Goal: Find specific page/section: Find specific page/section

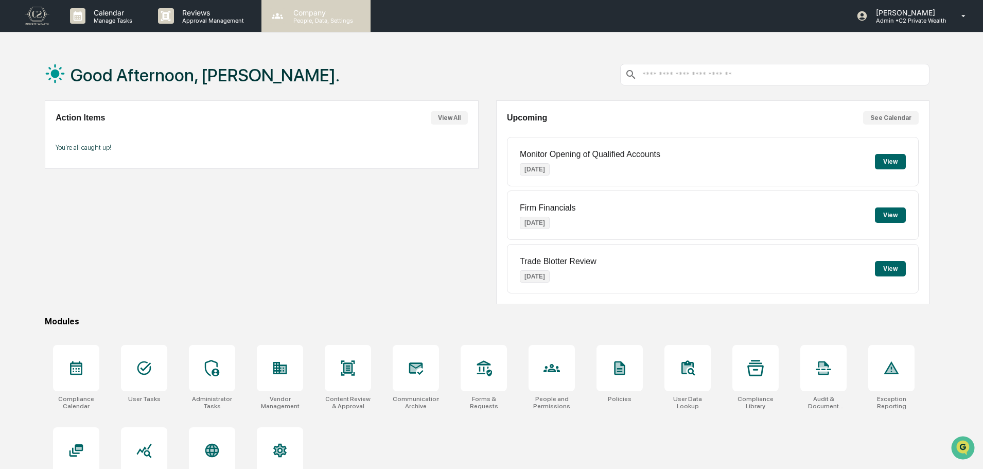
click at [303, 12] on p "Company" at bounding box center [321, 12] width 73 height 9
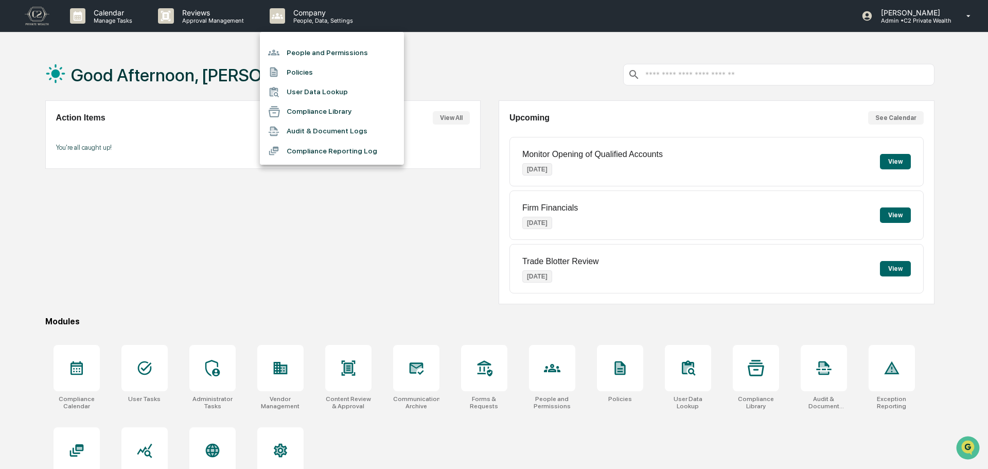
click at [879, 6] on div at bounding box center [494, 234] width 988 height 469
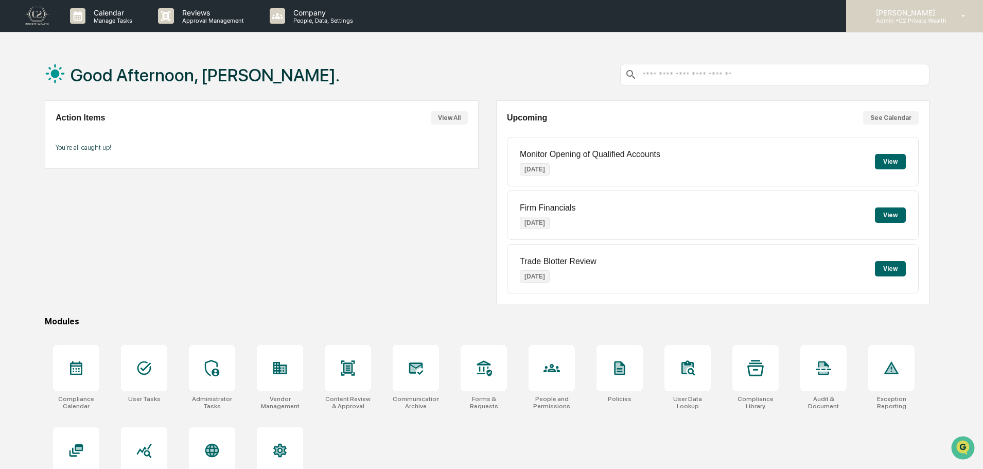
click at [940, 13] on p "[PERSON_NAME]" at bounding box center [906, 12] width 79 height 9
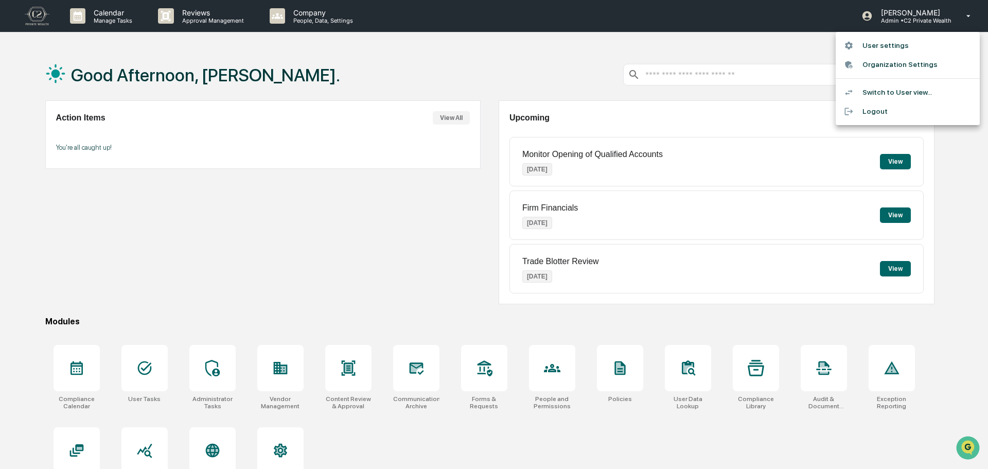
click at [902, 95] on li "Switch to User view..." at bounding box center [908, 92] width 144 height 19
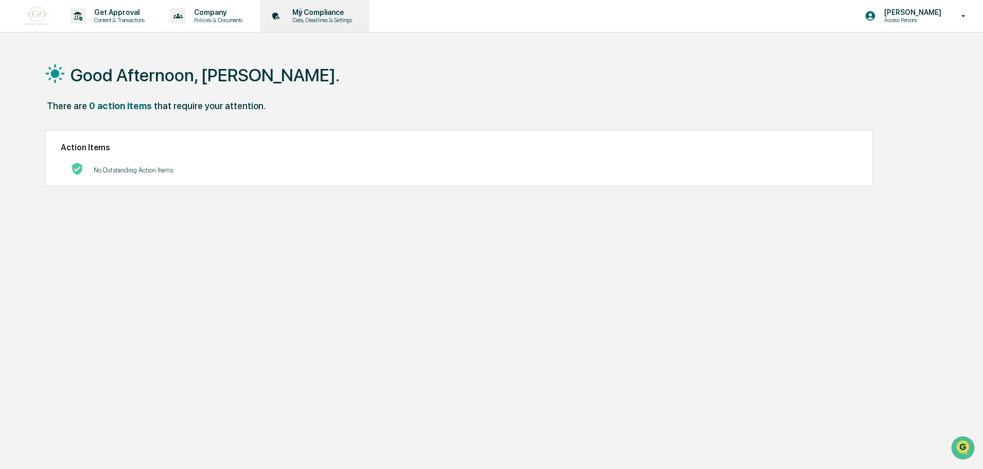
click at [308, 9] on p "My Compliance" at bounding box center [320, 12] width 73 height 8
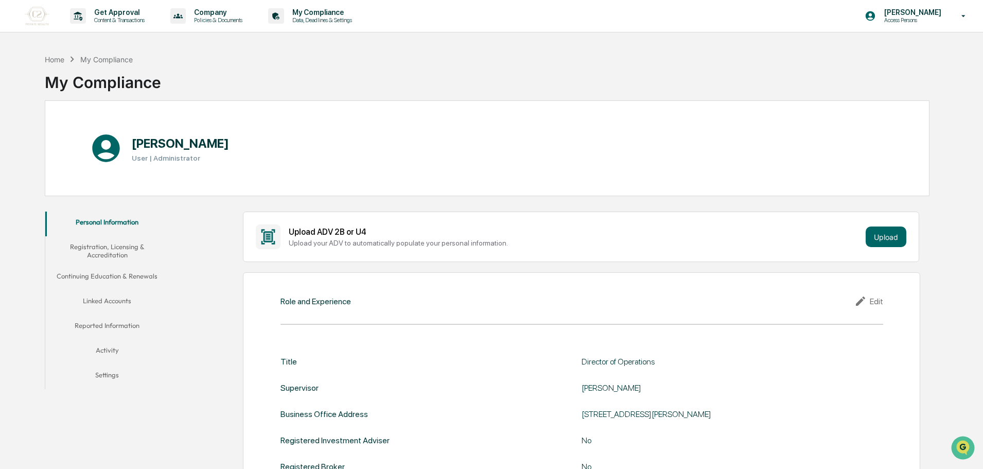
click at [126, 274] on button "Continuing Education & Renewals" at bounding box center [106, 277] width 123 height 25
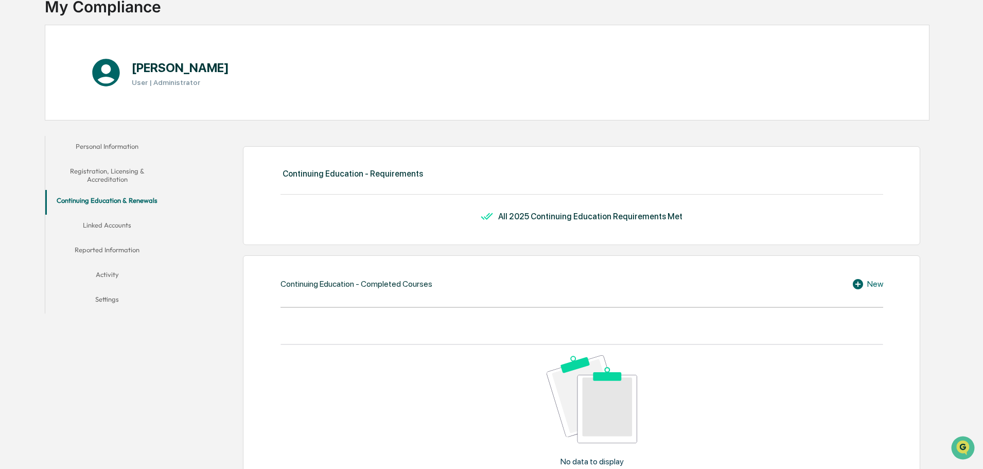
scroll to position [103, 0]
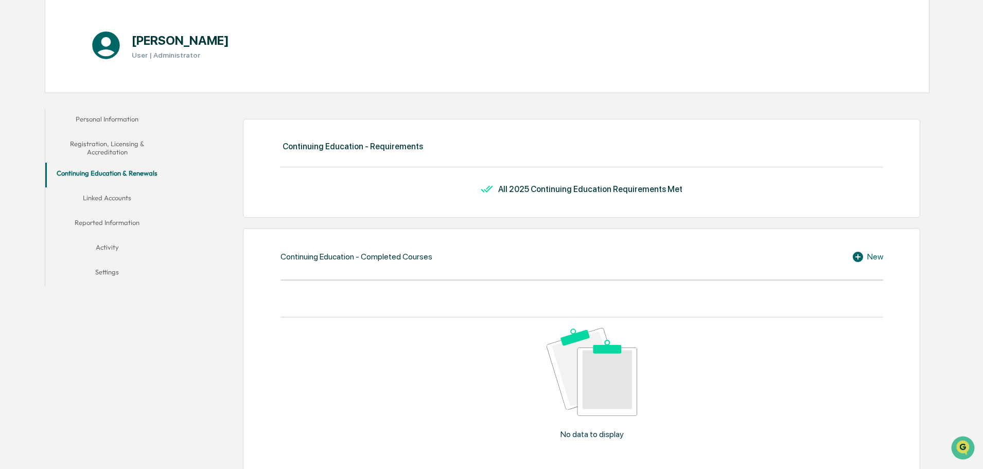
click at [114, 154] on button "Registration, Licensing & Accreditation" at bounding box center [106, 147] width 123 height 29
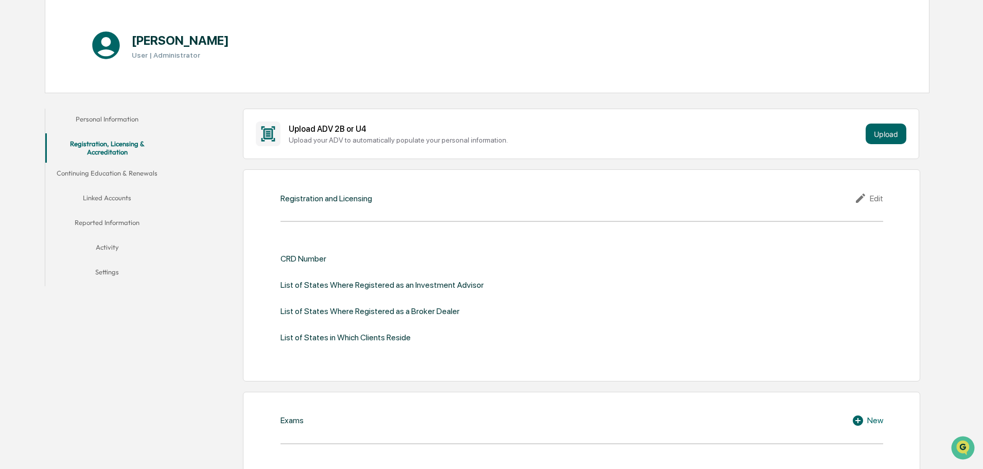
click at [131, 243] on button "Activity" at bounding box center [106, 249] width 123 height 25
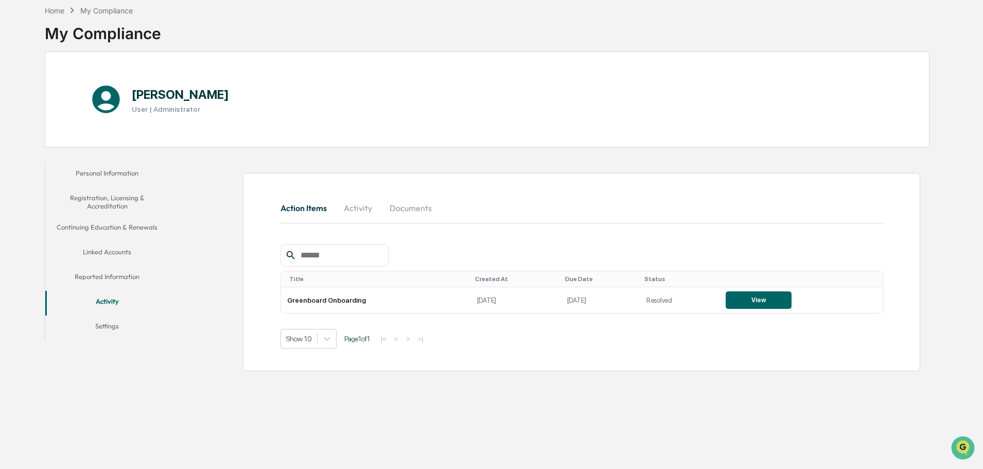
click at [117, 169] on button "Personal Information" at bounding box center [106, 175] width 123 height 25
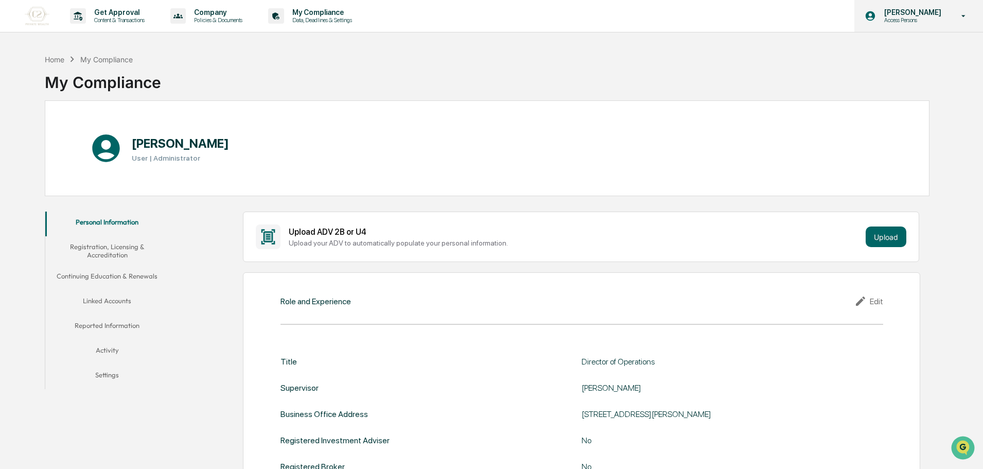
click at [931, 17] on p "Access Persons" at bounding box center [911, 19] width 70 height 7
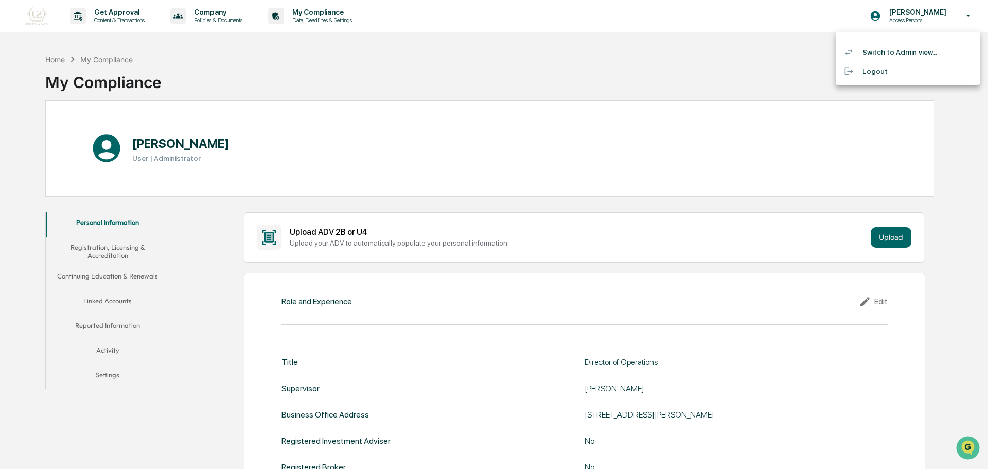
click at [910, 53] on li "Switch to Admin view..." at bounding box center [908, 52] width 144 height 19
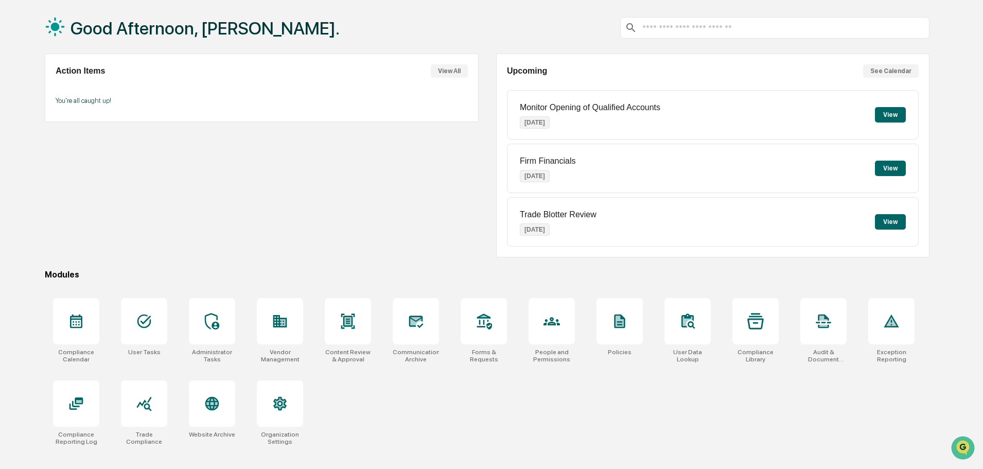
scroll to position [49, 0]
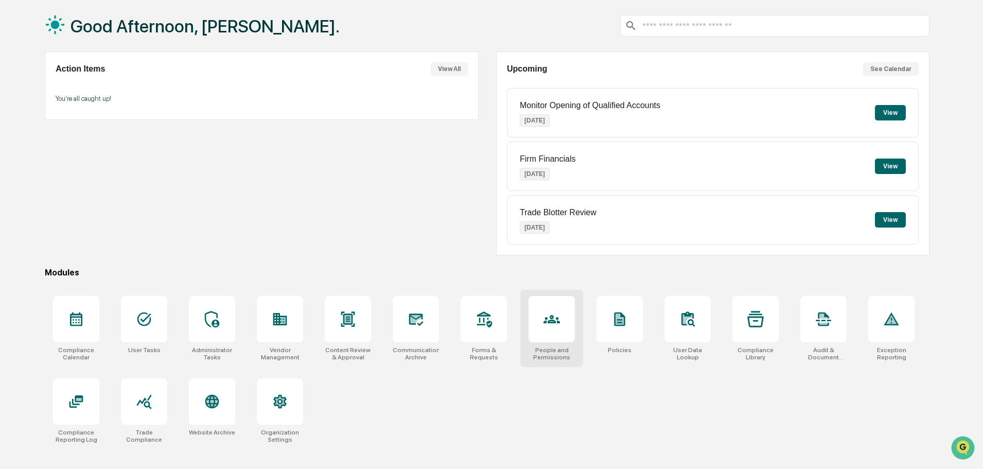
click at [557, 315] on icon at bounding box center [551, 319] width 16 height 16
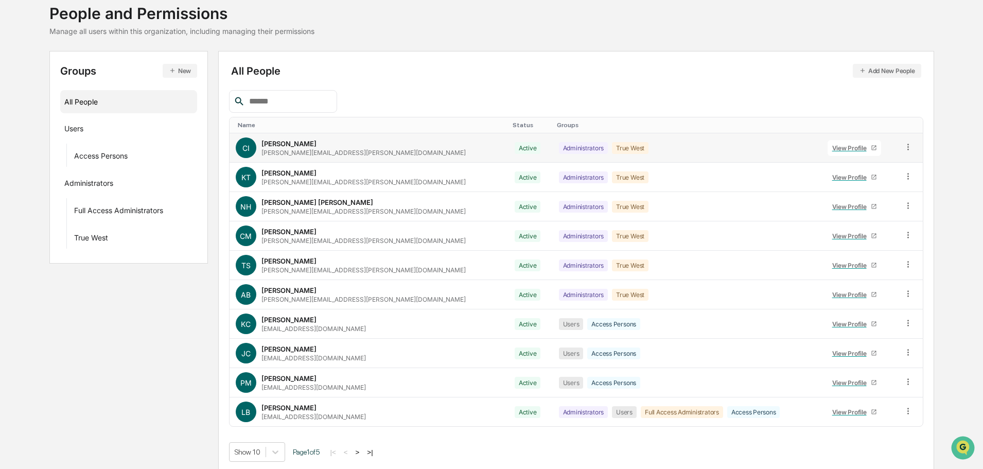
scroll to position [68, 0]
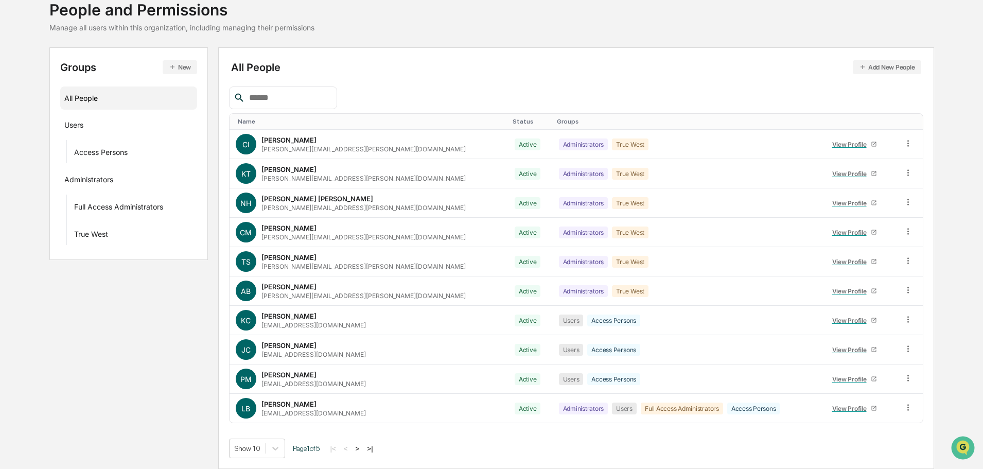
click at [314, 94] on input "text" at bounding box center [288, 97] width 87 height 13
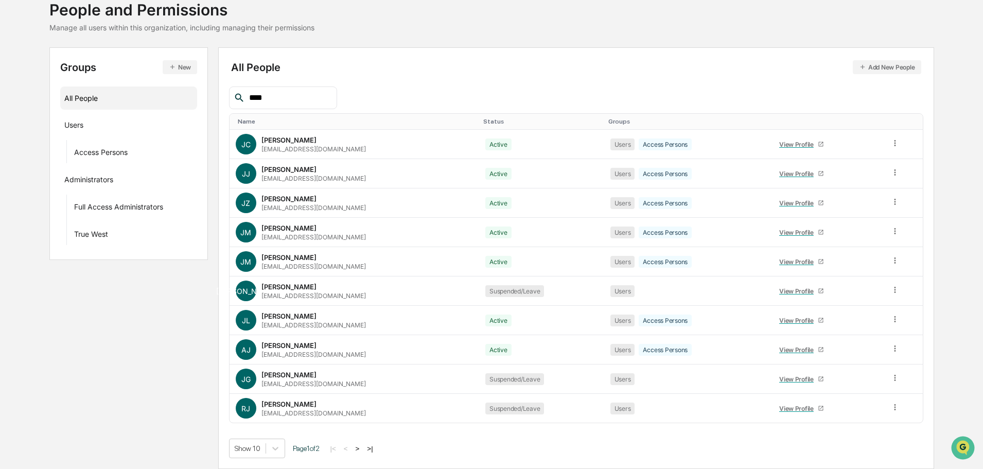
type input "****"
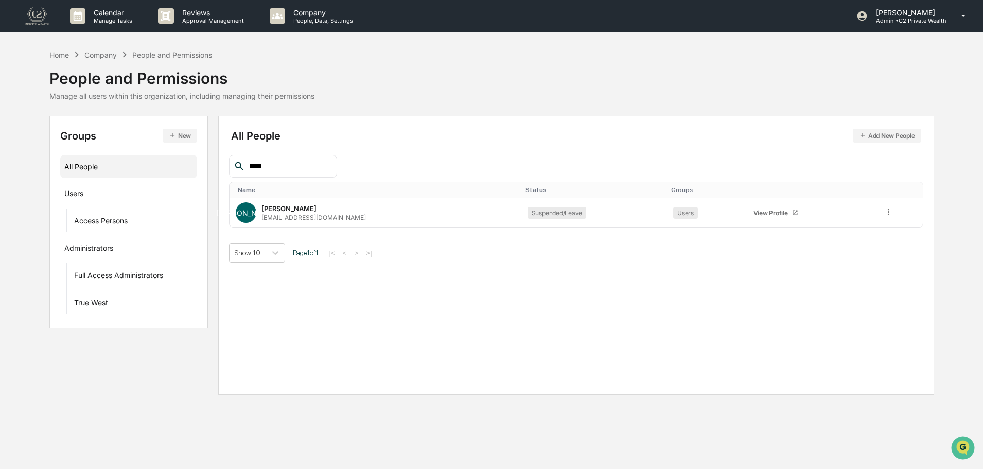
scroll to position [0, 0]
click at [195, 375] on div "Groups New All People Users Access Persons Administrators Full Access Administr…" at bounding box center [493, 255] width 889 height 279
click at [286, 161] on input "****" at bounding box center [289, 165] width 87 height 13
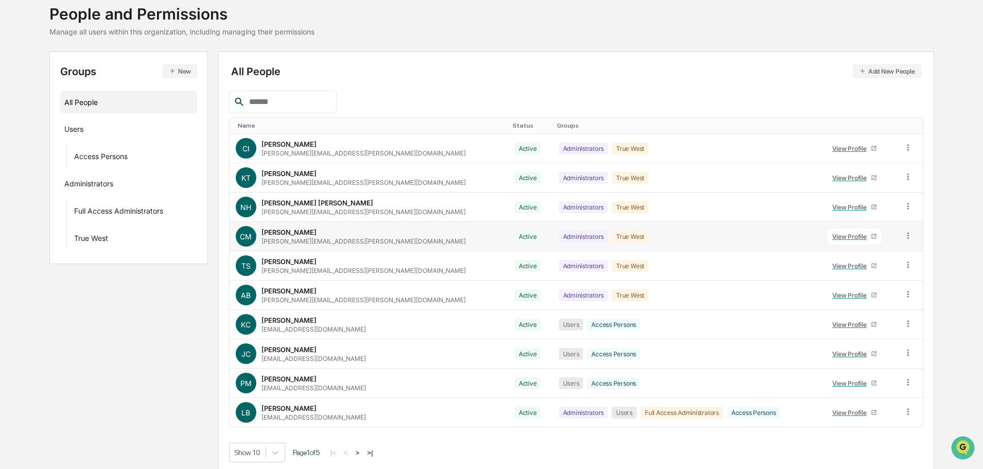
scroll to position [68, 0]
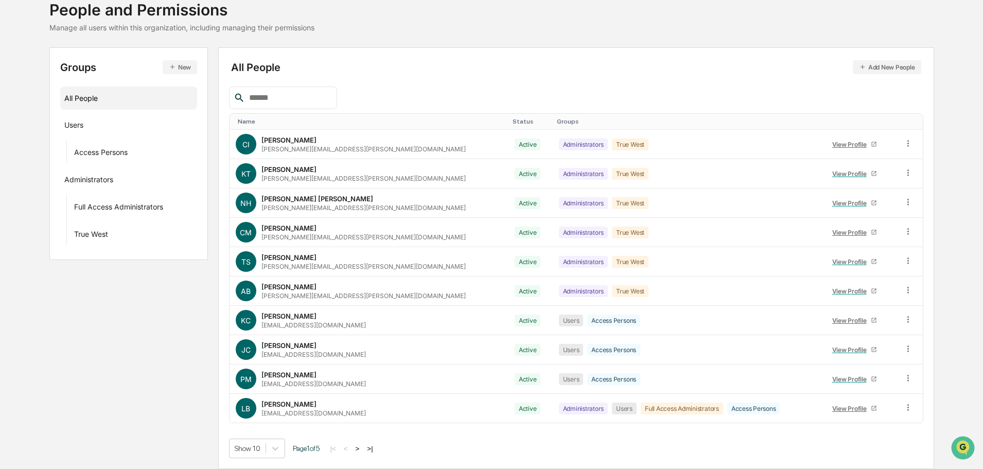
click at [553, 117] on th "Groups" at bounding box center [687, 122] width 269 height 16
